Goal: Communication & Community: Answer question/provide support

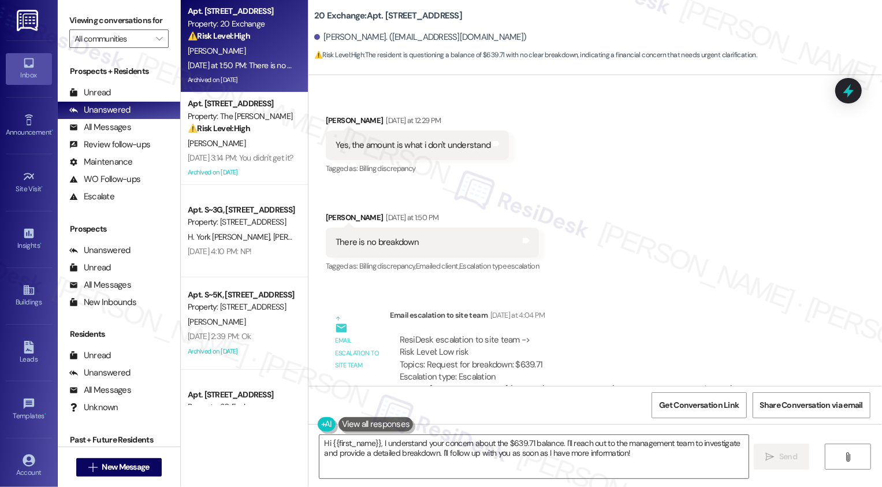
scroll to position [6341, 0]
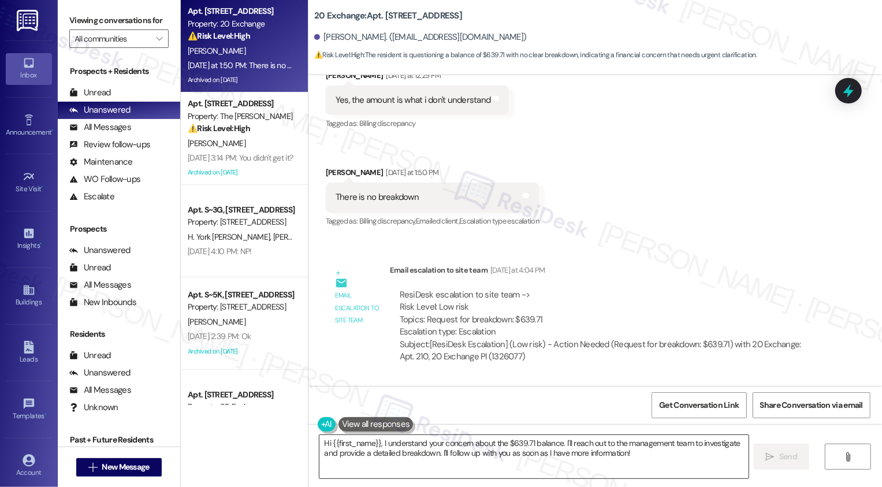
click at [447, 447] on textarea "Hi {{first_name}}, I understand your concern about the $639.71 balance. I'll re…" at bounding box center [534, 456] width 429 height 43
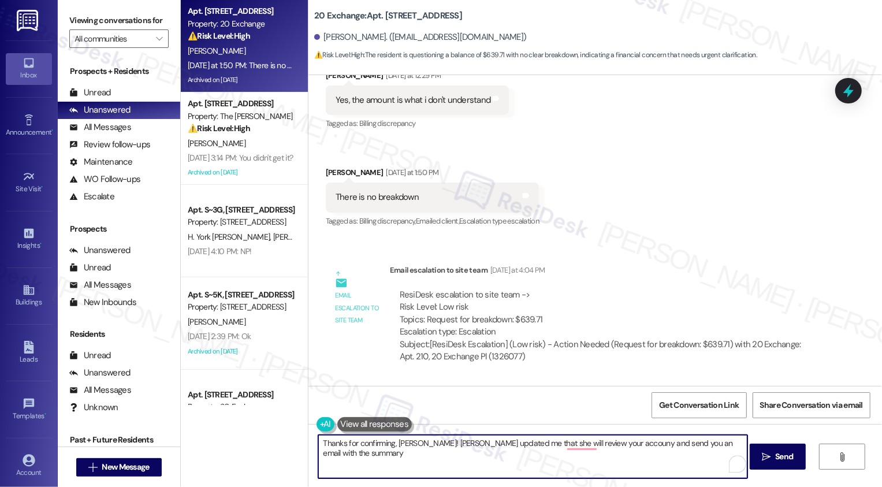
drag, startPoint x: 670, startPoint y: 443, endPoint x: 788, endPoint y: 442, distance: 118.5
click at [789, 443] on div "Thanks for confirming, [PERSON_NAME]! [PERSON_NAME] updated me that she will re…" at bounding box center [596, 467] width 574 height 87
click at [579, 439] on textarea "Thanks for confirming, [PERSON_NAME]! [PERSON_NAME] updated me that she will re…" at bounding box center [532, 456] width 429 height 43
click at [714, 448] on textarea "Thanks for confirming, [PERSON_NAME]! [PERSON_NAME] updated me that she will re…" at bounding box center [532, 456] width 429 height 43
click at [513, 455] on textarea "Thanks for confirming, [PERSON_NAME]! [PERSON_NAME] updated me that she will re…" at bounding box center [532, 456] width 429 height 43
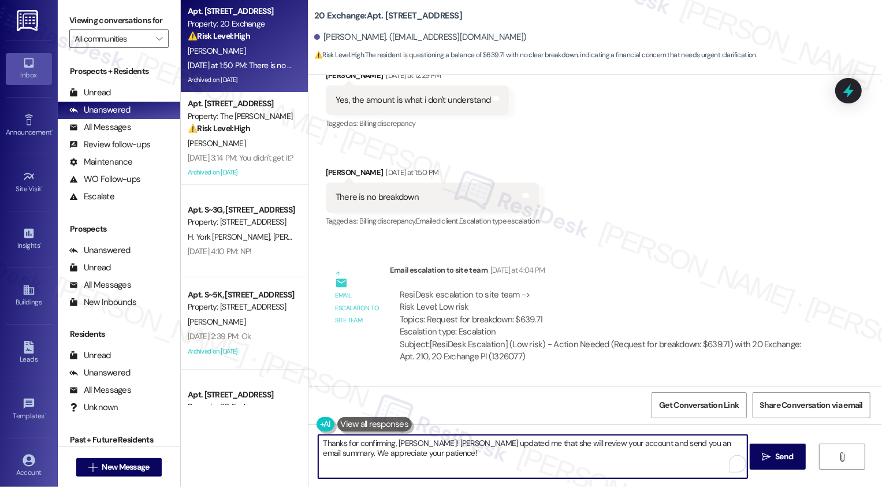
click at [435, 464] on textarea "Thanks for confirming, [PERSON_NAME]! [PERSON_NAME] updated me that she will re…" at bounding box center [532, 456] width 429 height 43
type textarea "Thanks for confirming, [PERSON_NAME]! [PERSON_NAME] updated me that she will re…"
click at [553, 480] on div "Thanks for confirming, [PERSON_NAME]! [PERSON_NAME] updated me that she will re…" at bounding box center [596, 467] width 574 height 87
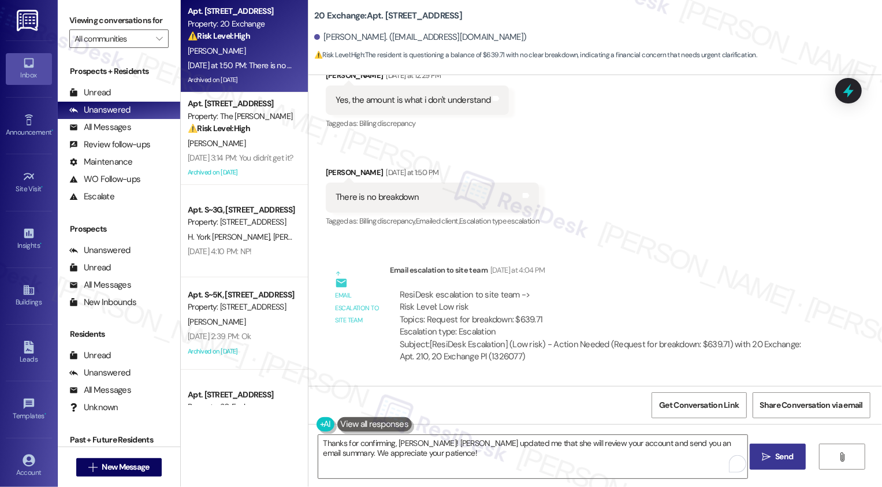
click at [791, 454] on span "Send" at bounding box center [784, 457] width 18 height 12
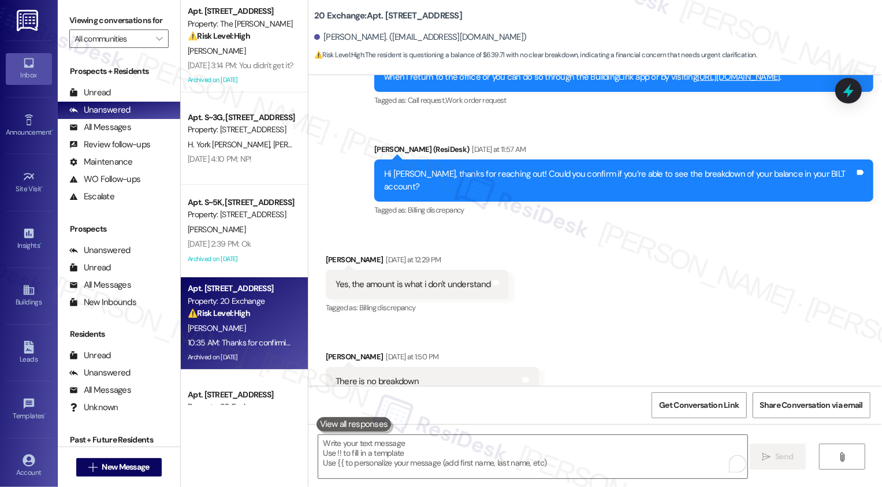
scroll to position [6093, 0]
